Goal: Navigation & Orientation: Find specific page/section

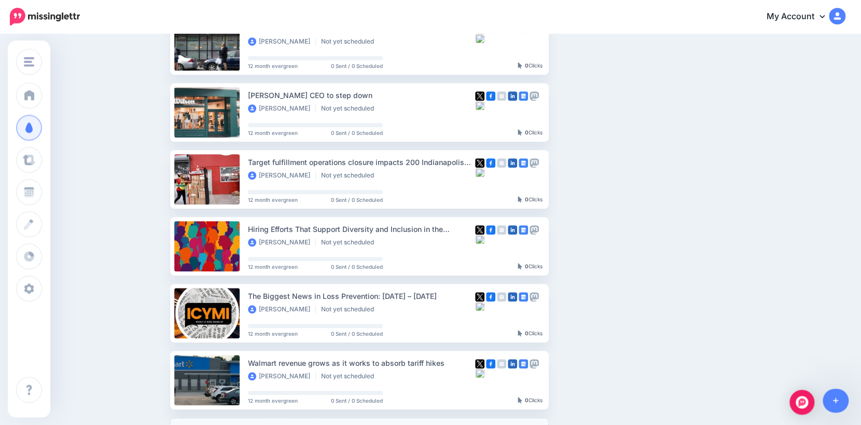
scroll to position [392, 0]
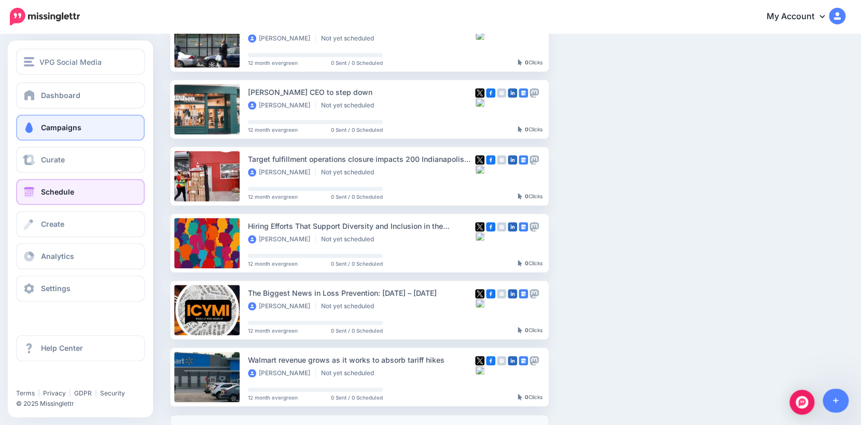
click at [29, 199] on link "Schedule" at bounding box center [80, 192] width 129 height 26
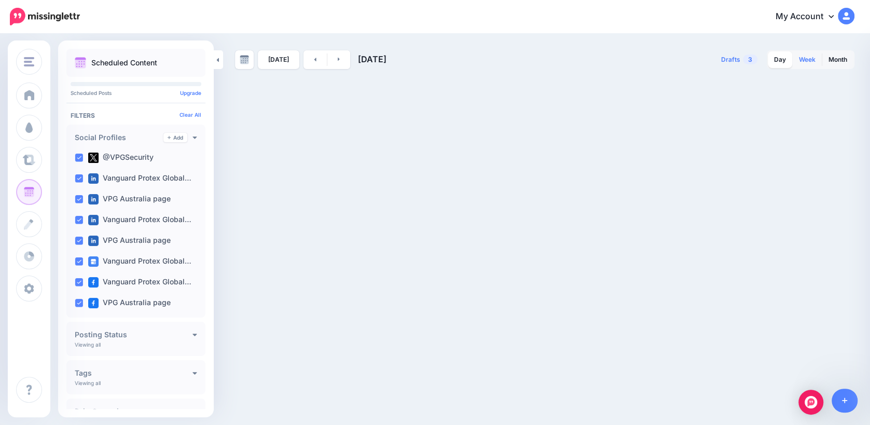
click at [799, 63] on link "Week" at bounding box center [806, 59] width 29 height 17
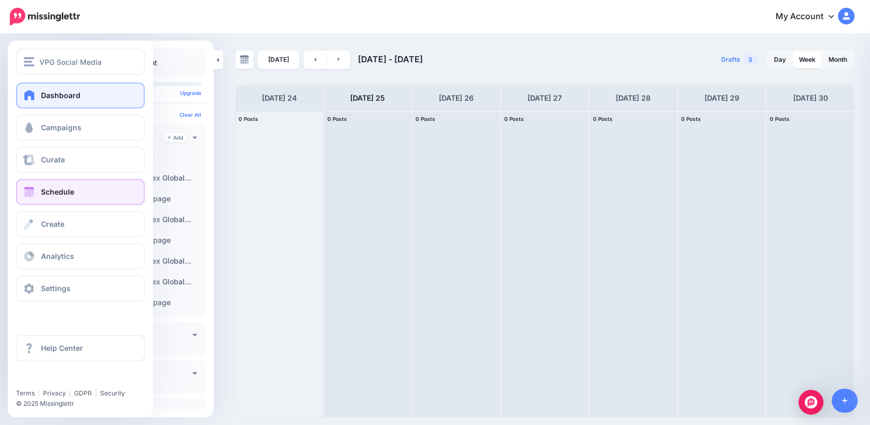
click at [72, 90] on link "Dashboard" at bounding box center [80, 95] width 129 height 26
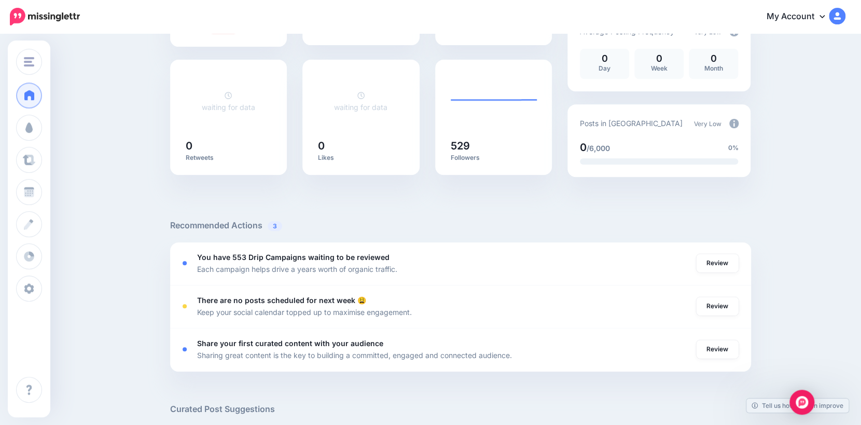
scroll to position [535, 0]
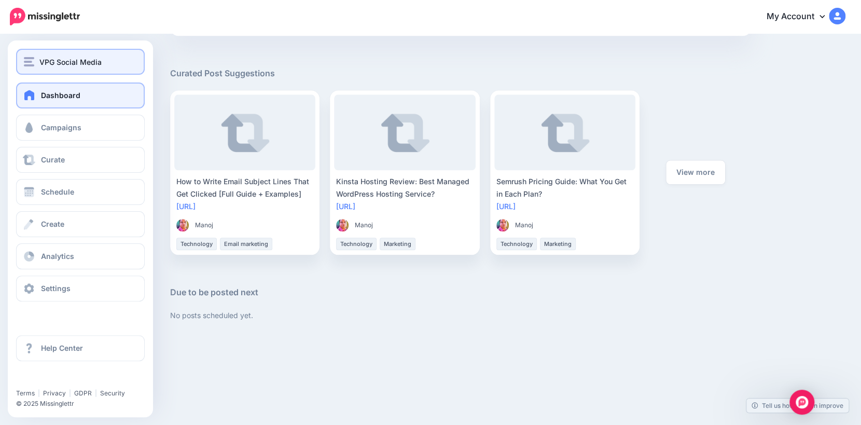
click at [70, 62] on span "VPG Social Media" at bounding box center [70, 62] width 62 height 12
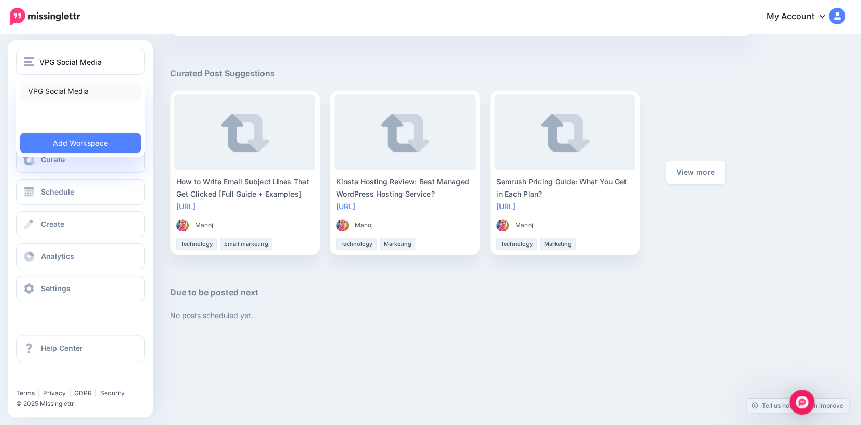
click at [77, 85] on link "VPG Social Media" at bounding box center [80, 91] width 120 height 20
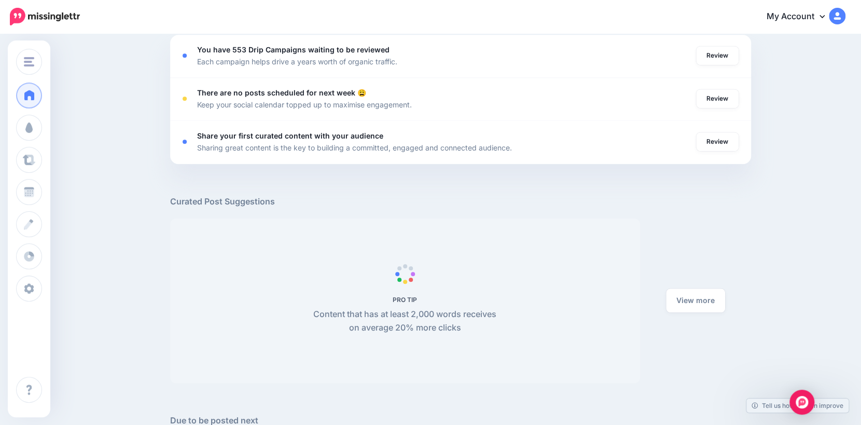
scroll to position [311, 0]
